Goal: Task Accomplishment & Management: Use online tool/utility

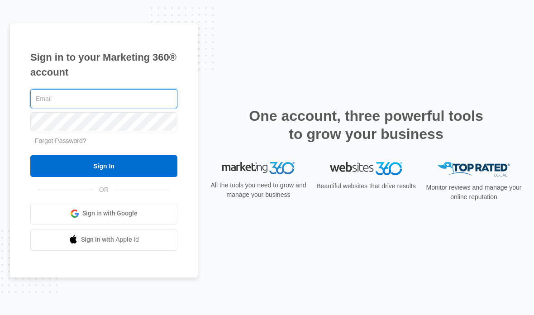
type input "[PERSON_NAME][EMAIL_ADDRESS][DOMAIN_NAME]"
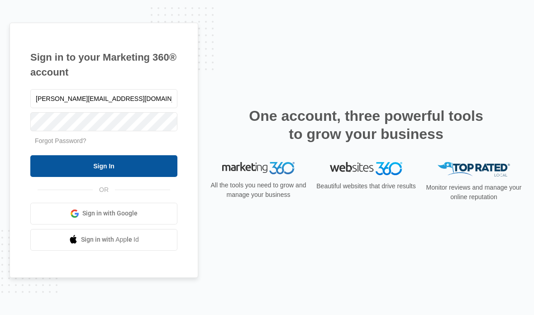
click at [137, 177] on input "Sign In" at bounding box center [103, 166] width 147 height 22
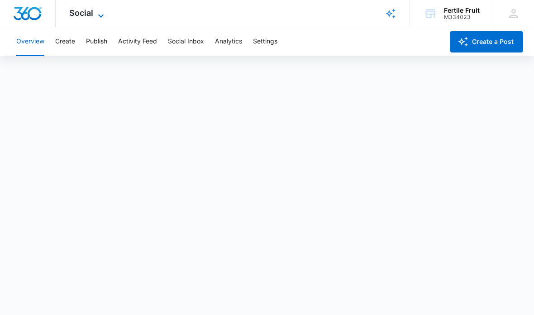
click at [88, 15] on span "Social" at bounding box center [81, 12] width 24 height 9
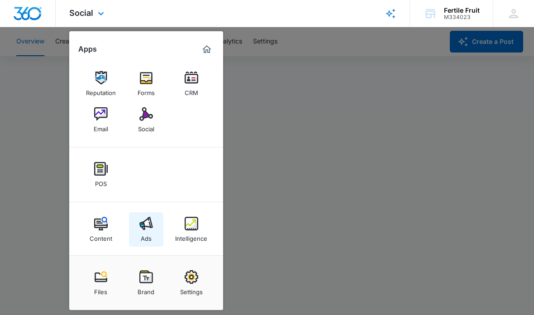
click at [148, 226] on img at bounding box center [146, 224] width 14 height 14
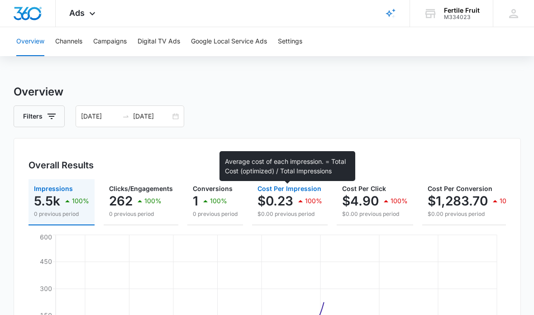
scroll to position [2, 0]
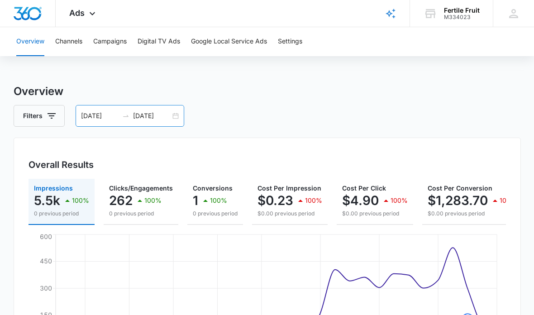
click at [175, 118] on div "[DATE] [DATE]" at bounding box center [130, 116] width 109 height 22
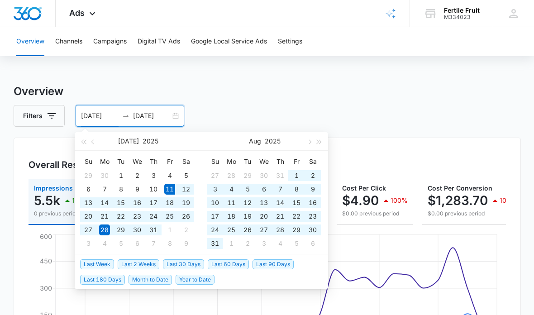
click at [220, 265] on span "Last 60 Days" at bounding box center [228, 264] width 41 height 10
type input "[DATE]"
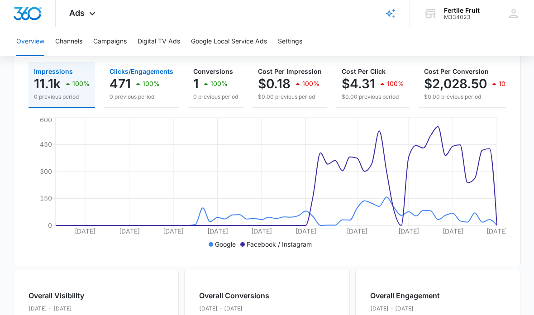
scroll to position [0, 0]
click at [133, 80] on icon "button" at bounding box center [138, 83] width 11 height 11
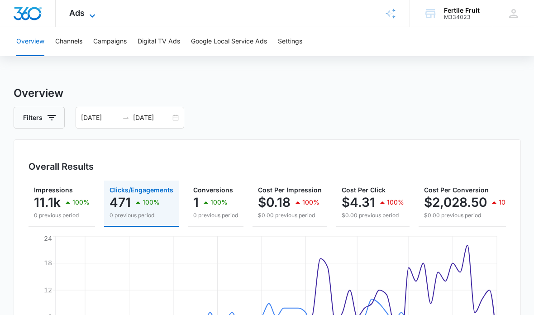
click at [82, 12] on span "Ads" at bounding box center [76, 12] width 15 height 9
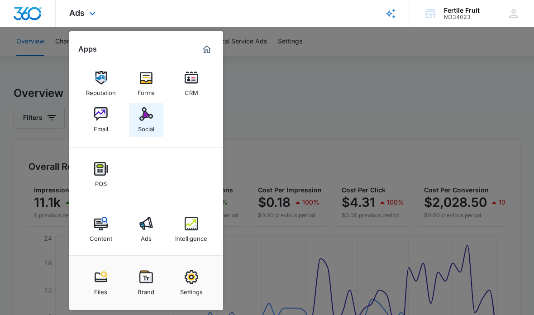
click at [145, 115] on img at bounding box center [146, 114] width 14 height 14
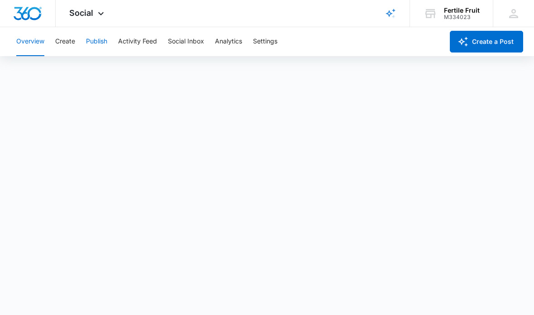
click at [92, 45] on button "Publish" at bounding box center [96, 41] width 21 height 29
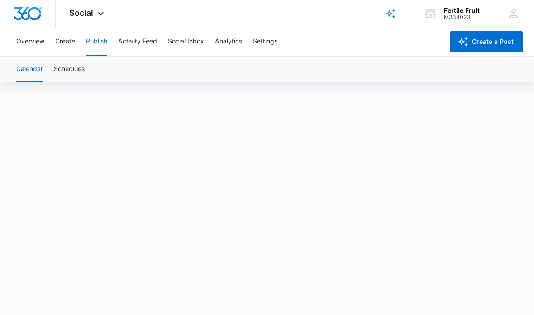
scroll to position [43, 0]
click at [32, 39] on button "Overview" at bounding box center [30, 41] width 28 height 29
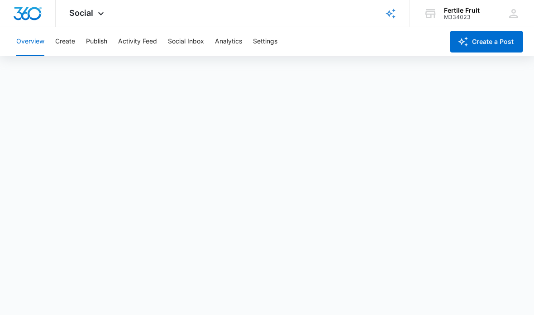
scroll to position [39, 0]
